Goal: Task Accomplishment & Management: Manage account settings

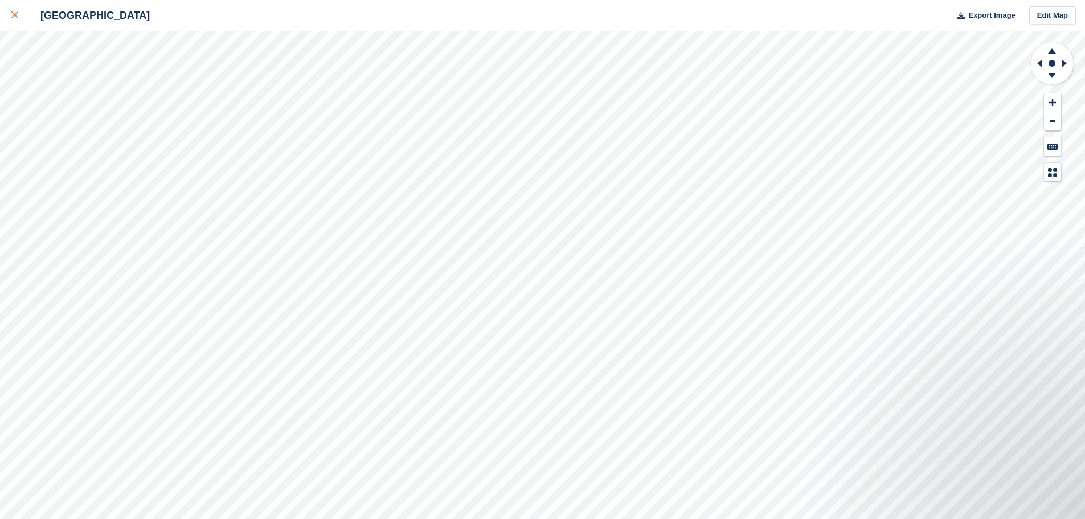
click at [19, 15] on div at bounding box center [20, 16] width 19 height 14
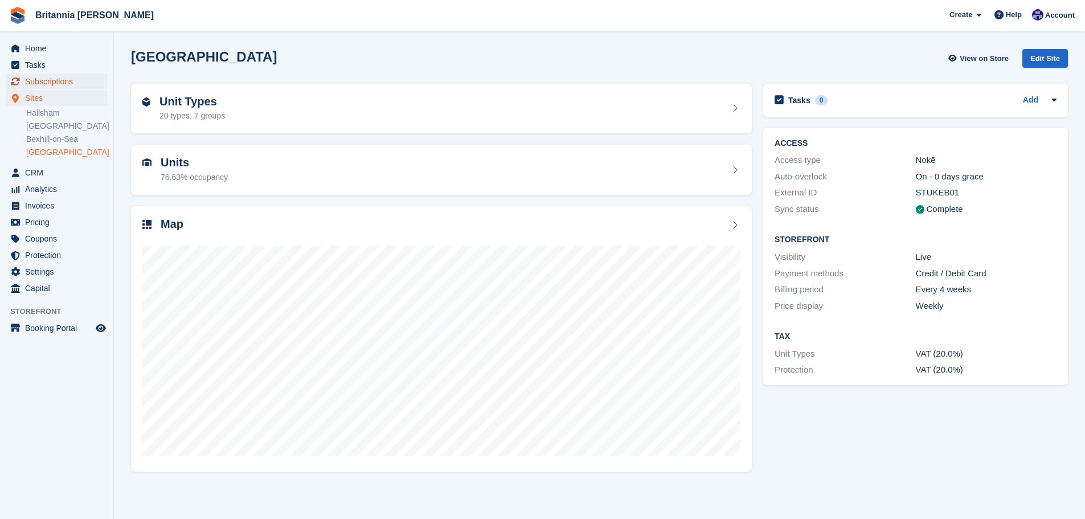
click at [69, 82] on span "Subscriptions" at bounding box center [59, 81] width 68 height 16
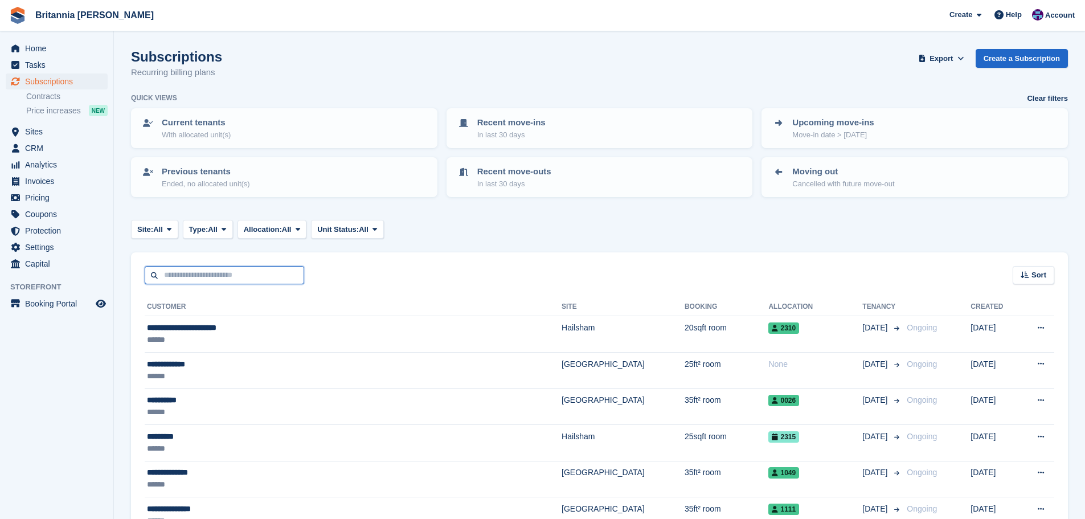
click at [199, 274] on input "text" at bounding box center [224, 275] width 159 height 19
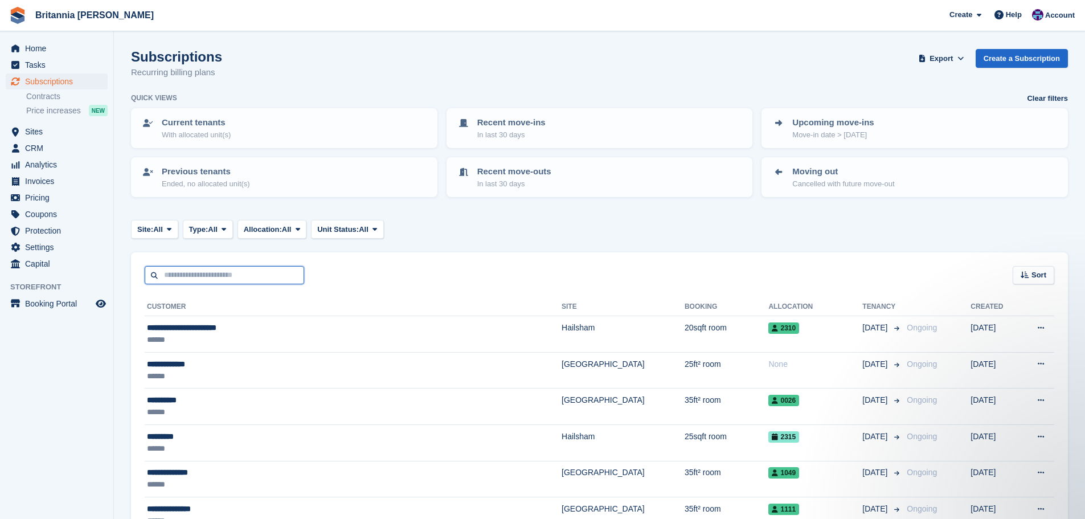
type input "*"
click at [58, 132] on span "Sites" at bounding box center [59, 132] width 68 height 16
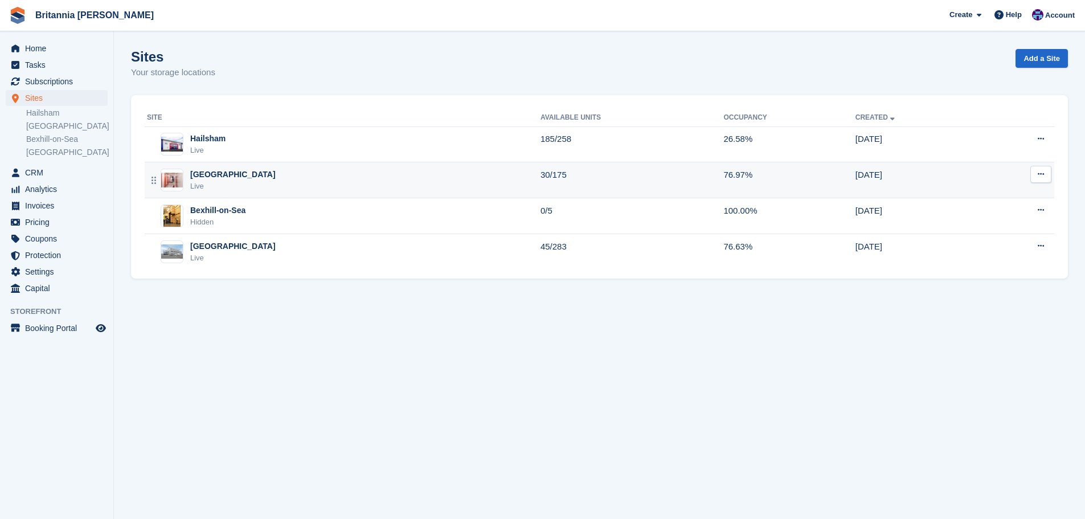
click at [246, 174] on div "Newhaven Live" at bounding box center [343, 180] width 393 height 23
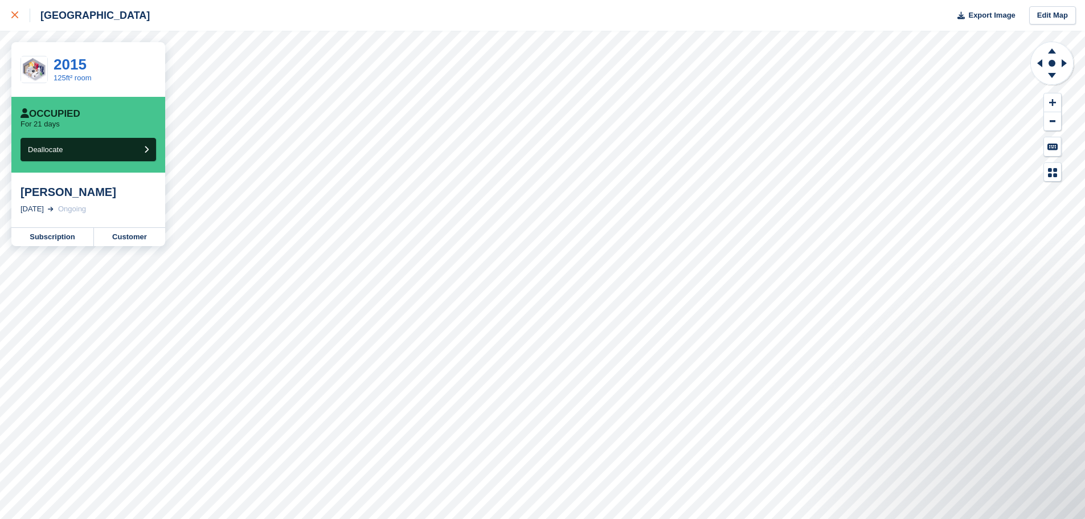
click at [10, 15] on link at bounding box center [15, 15] width 30 height 31
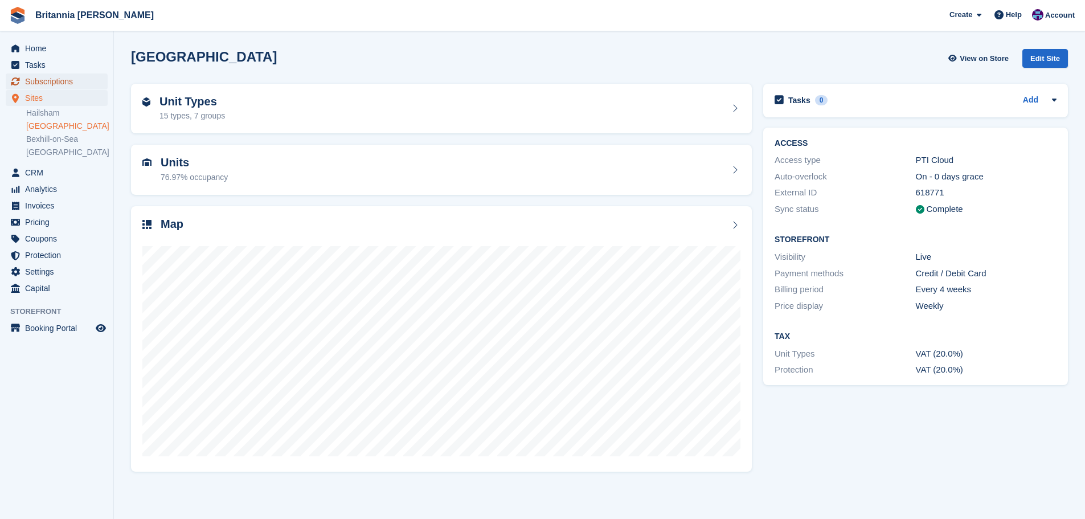
click at [43, 79] on span "Subscriptions" at bounding box center [59, 81] width 68 height 16
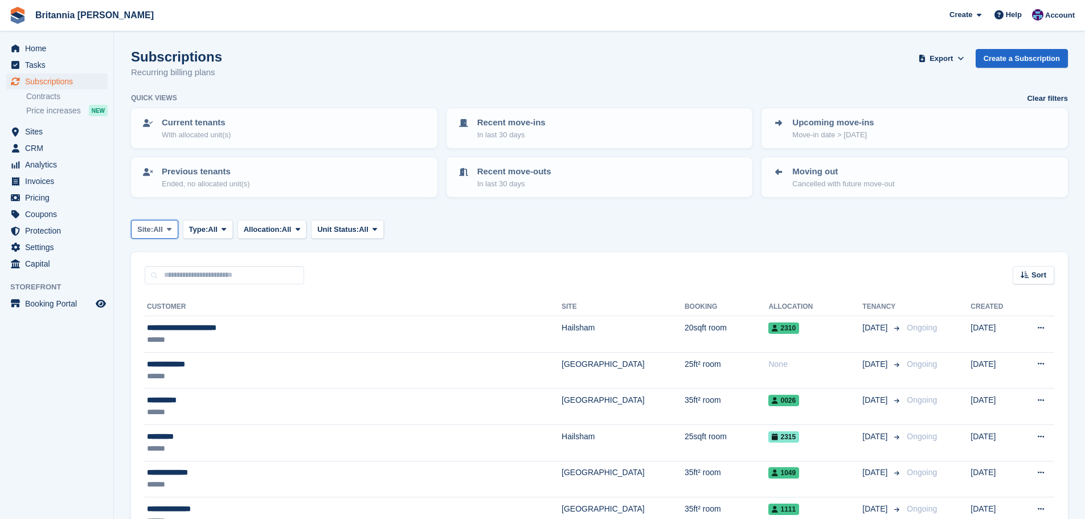
click at [146, 224] on span "Site:" at bounding box center [145, 229] width 16 height 11
click at [184, 302] on link "[GEOGRAPHIC_DATA]" at bounding box center [187, 297] width 102 height 20
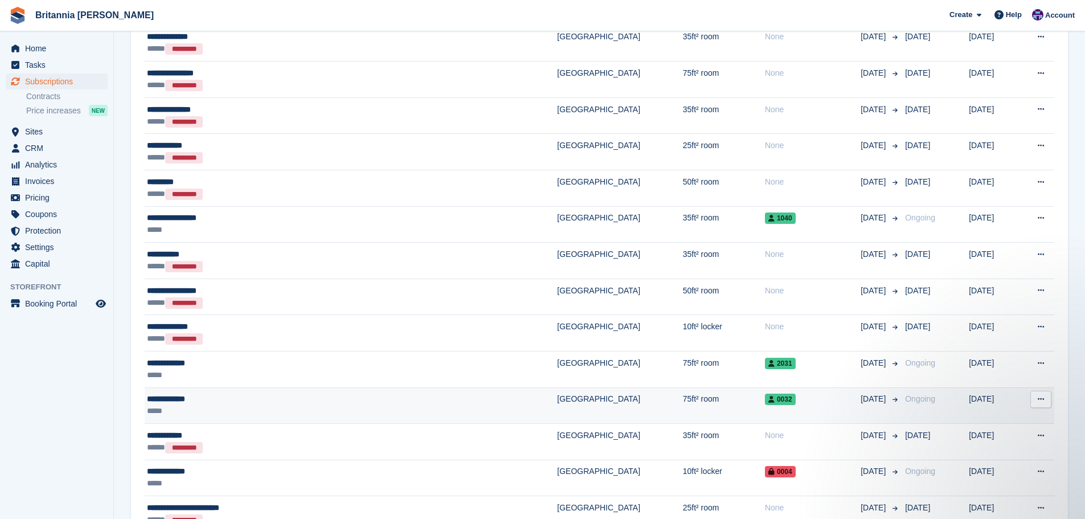
scroll to position [1664, 0]
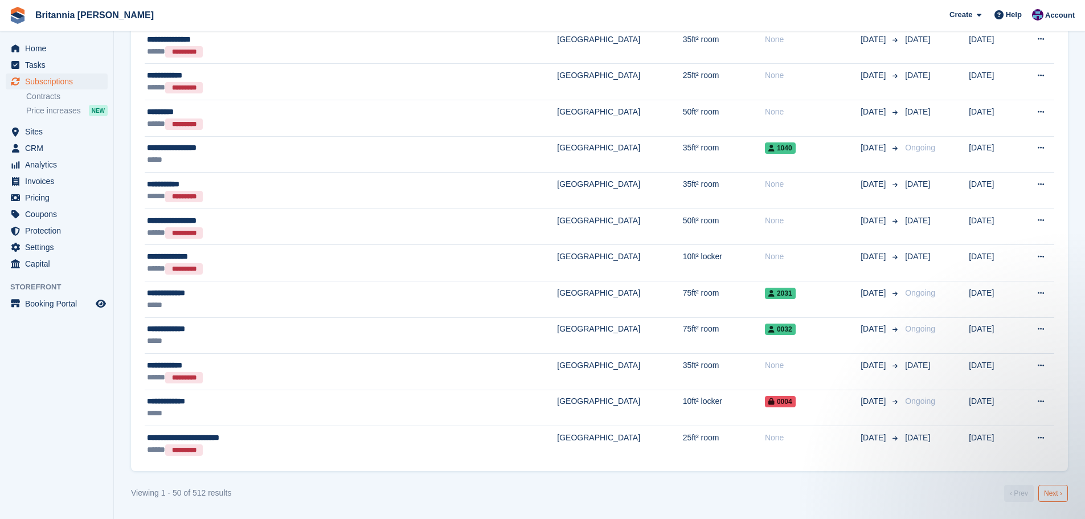
click at [1061, 491] on link "Next ›" at bounding box center [1053, 493] width 30 height 17
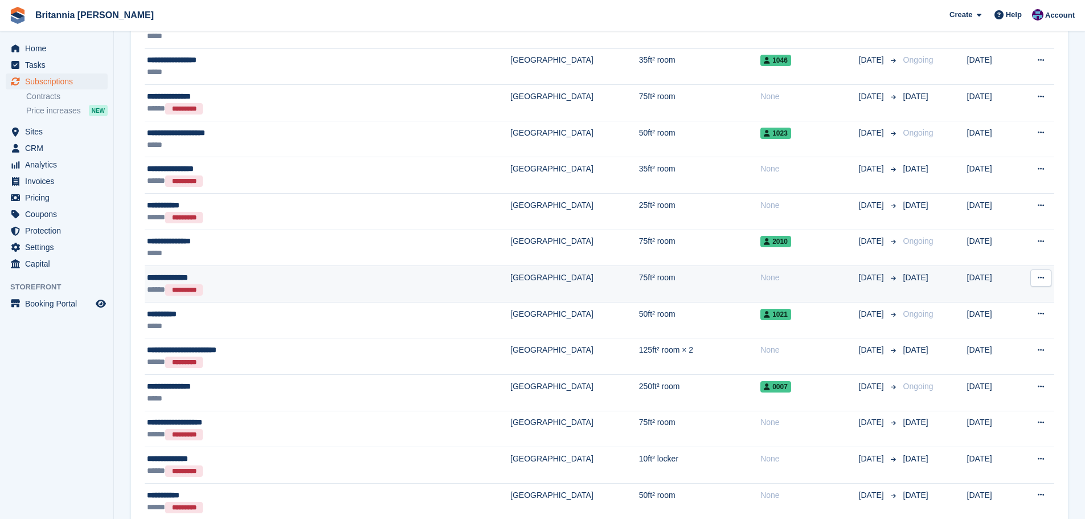
scroll to position [1152, 0]
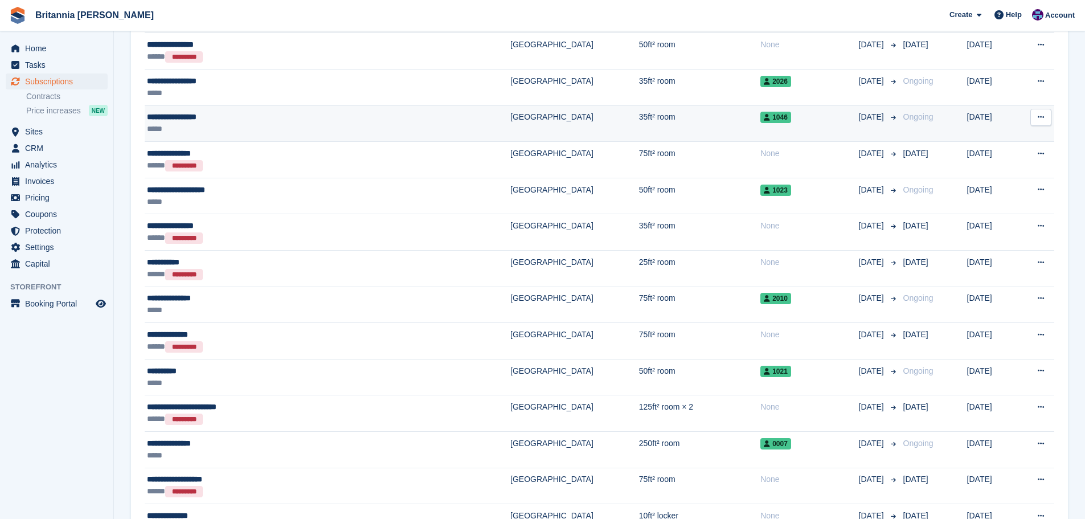
click at [241, 117] on div "**********" at bounding box center [264, 117] width 234 height 12
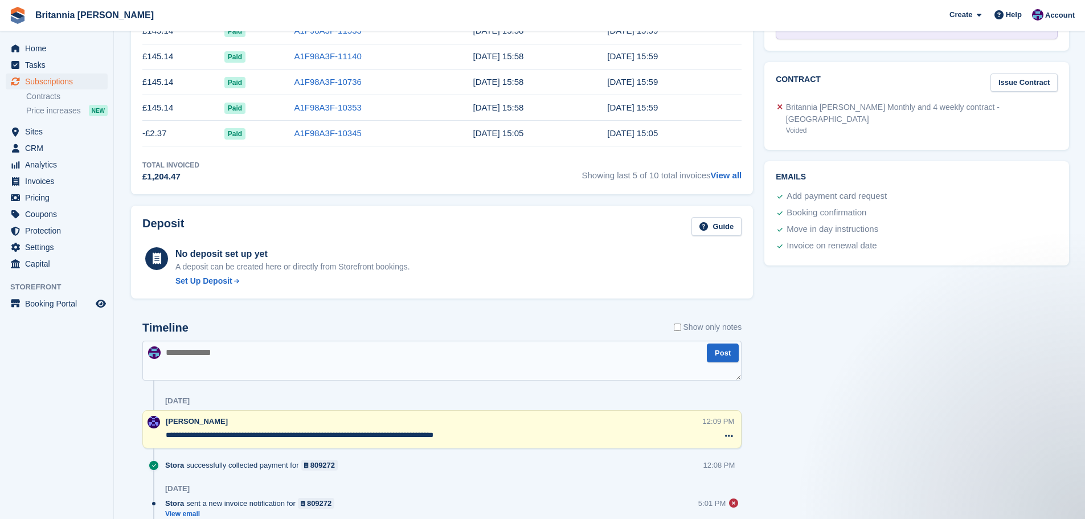
scroll to position [228, 0]
